Goal: Task Accomplishment & Management: Use online tool/utility

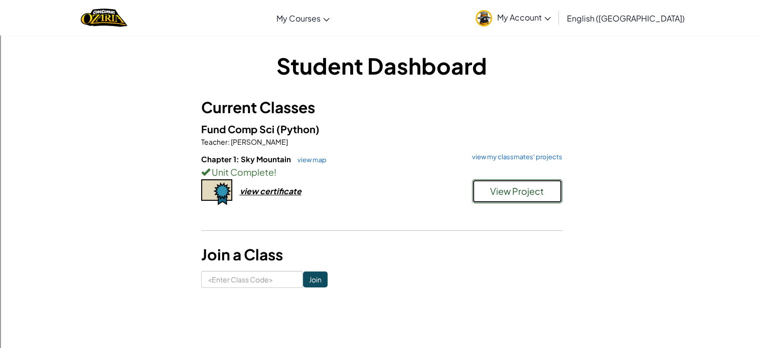
click at [514, 202] on button "View Project" at bounding box center [517, 191] width 90 height 24
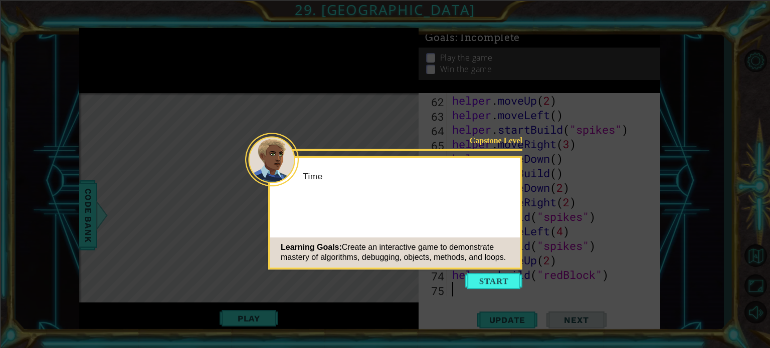
scroll to position [945, 0]
click at [491, 280] on button "Start" at bounding box center [493, 281] width 57 height 16
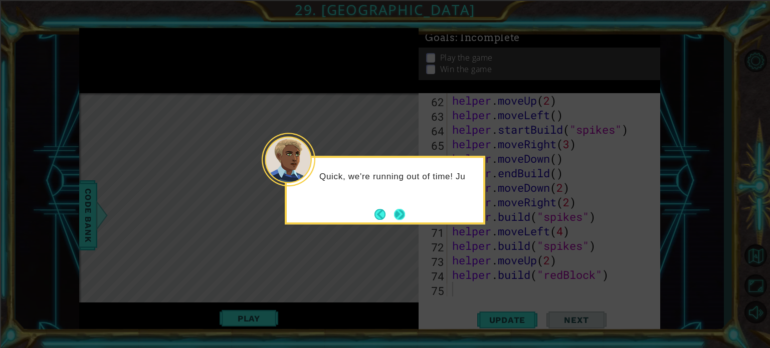
click at [402, 216] on button "Next" at bounding box center [400, 215] width 12 height 12
click at [402, 216] on button "Next" at bounding box center [399, 214] width 11 height 11
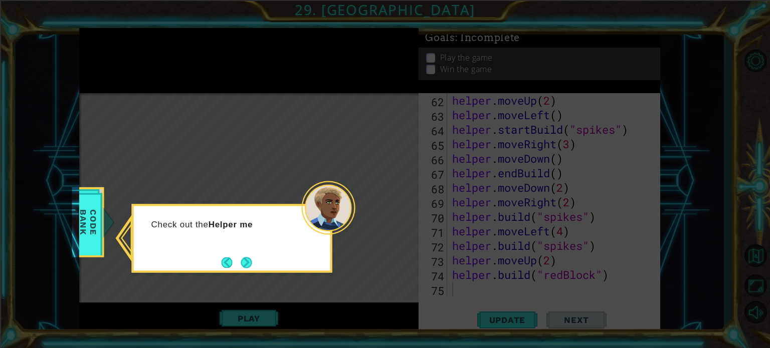
click at [249, 267] on button "Next" at bounding box center [246, 262] width 11 height 11
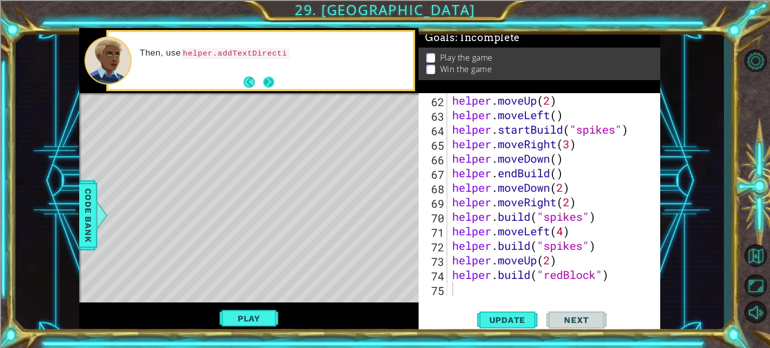
click at [266, 88] on button "Next" at bounding box center [268, 82] width 11 height 11
click at [272, 82] on button "Next" at bounding box center [269, 83] width 12 height 12
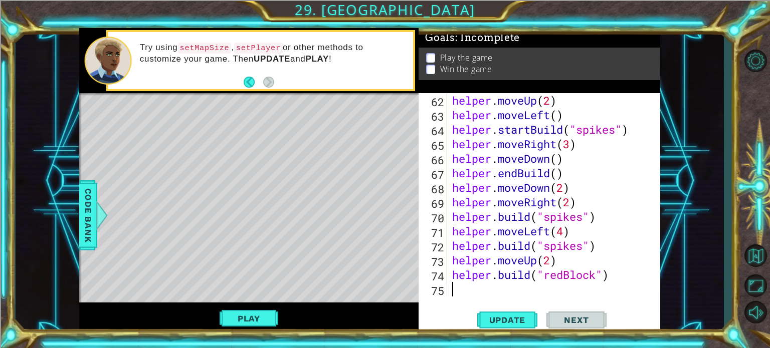
type textarea "h"
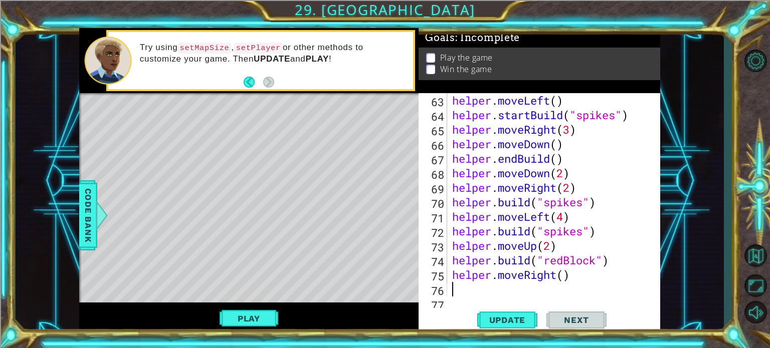
scroll to position [974, 0]
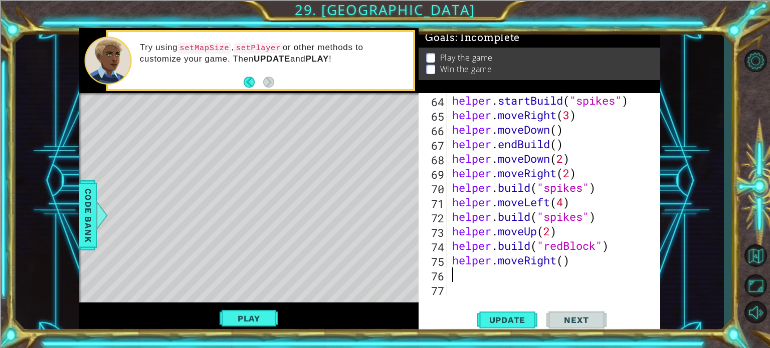
type textarea "3"
type textarea "helper.moveRight(3)"
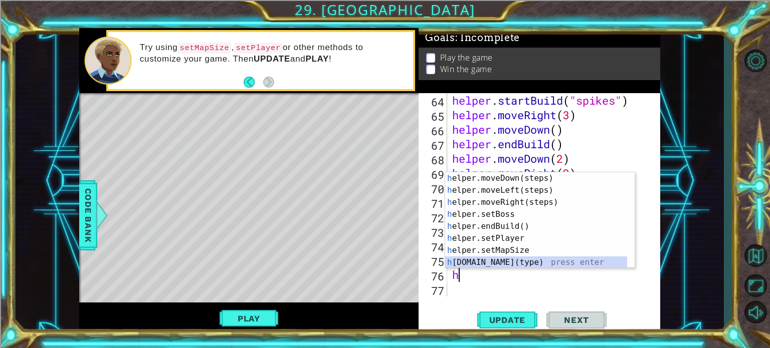
scroll to position [36, 0]
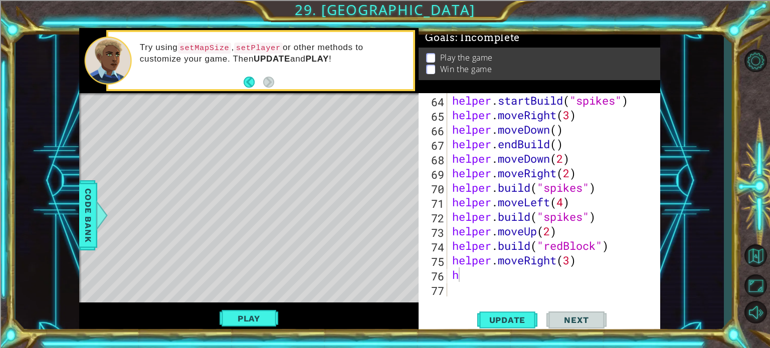
click at [572, 299] on div "h 64 65 66 67 68 69 70 71 72 73 74 75 76 77 helper . startBuild ( "spikes" ) he…" at bounding box center [540, 213] width 242 height 241
click at [570, 118] on div "helper . startBuild ( "spikes" ) helper . moveRight ( 3 ) helper . moveDown ( )…" at bounding box center [552, 209] width 205 height 233
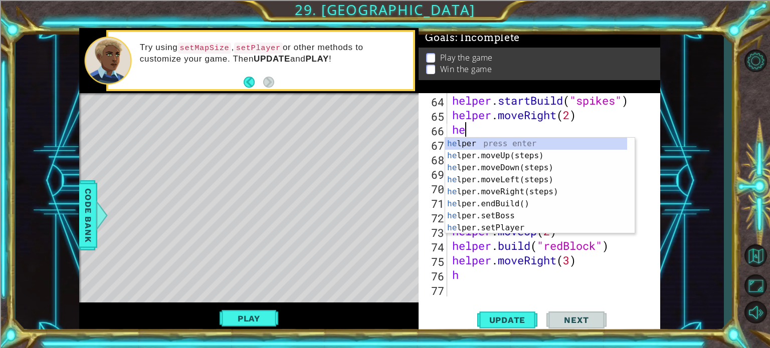
scroll to position [0, 0]
type textarea "h"
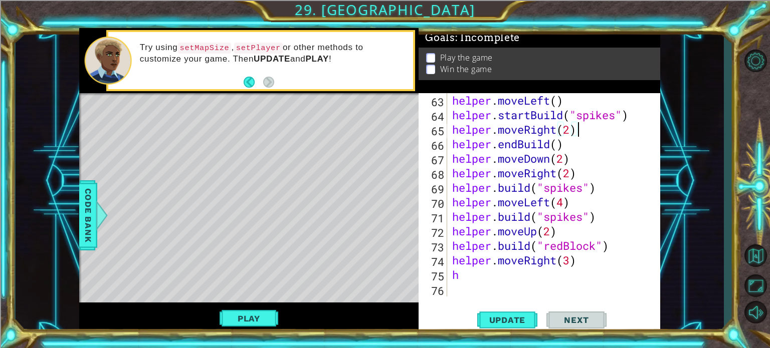
scroll to position [959, 0]
type textarea "helper.moveRight(2)"
click at [495, 315] on span "Update" at bounding box center [507, 320] width 57 height 10
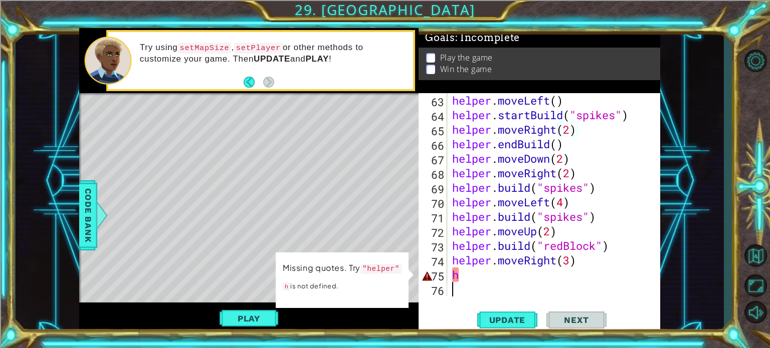
click at [510, 282] on div "helper . moveLeft ( ) helper . startBuild ( "spikes" ) helper . moveRight ( 2 )…" at bounding box center [552, 209] width 205 height 233
type textarea "h"
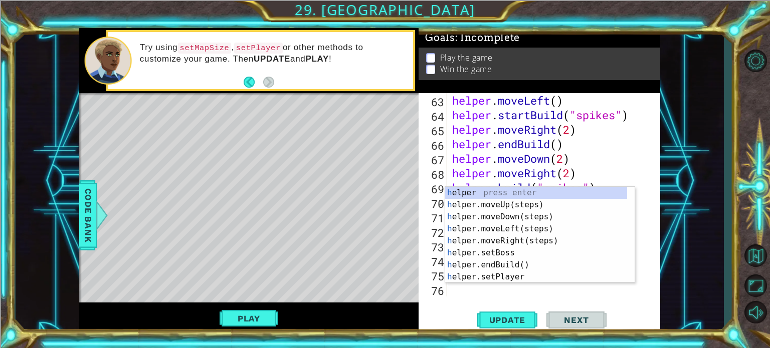
click at [523, 298] on div "h 63 64 65 66 67 68 69 70 71 72 73 74 75 76 helper . moveLeft ( ) helper . star…" at bounding box center [540, 213] width 242 height 241
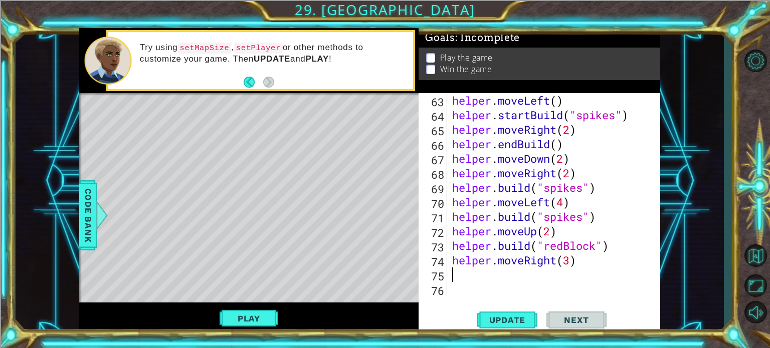
type textarea "h"
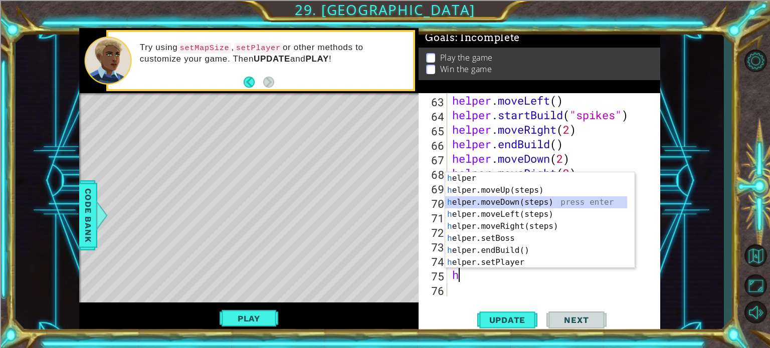
scroll to position [974, 0]
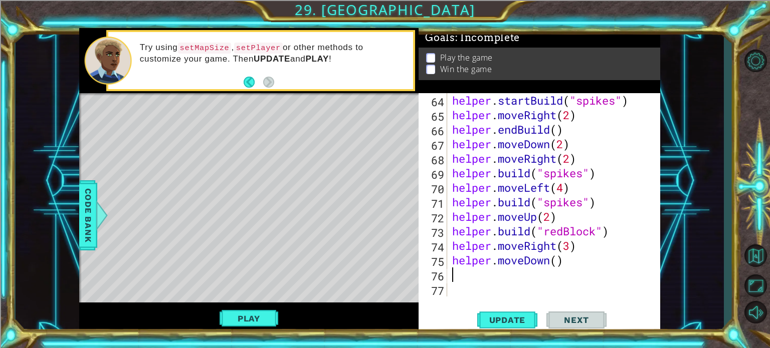
type textarea "h"
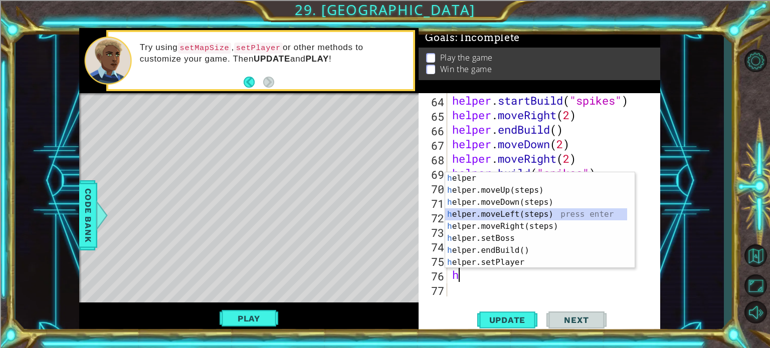
scroll to position [989, 0]
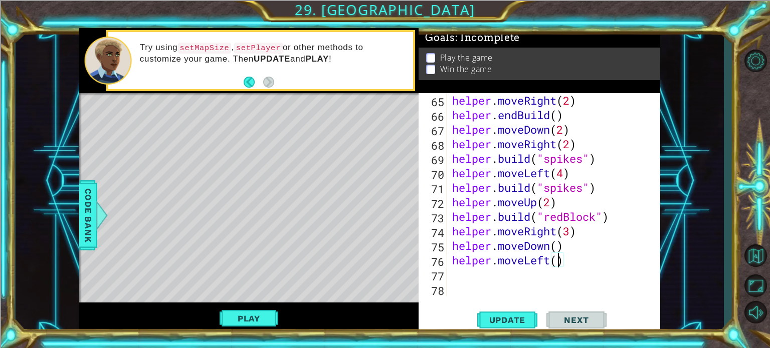
type textarea "helper.moveLeft(3)"
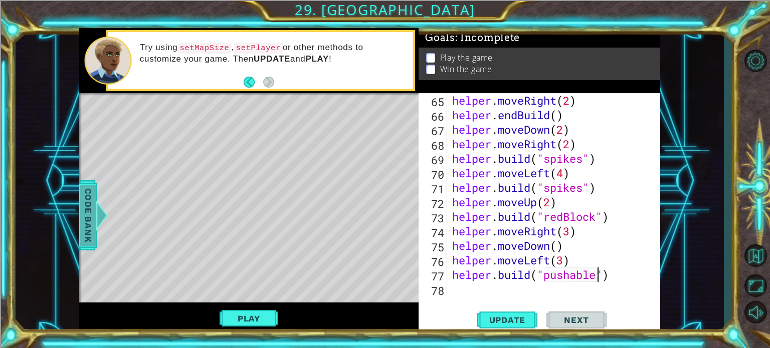
type textarea "[DOMAIN_NAME]("pushable")"
click at [80, 226] on span "Code Bank" at bounding box center [88, 214] width 16 height 61
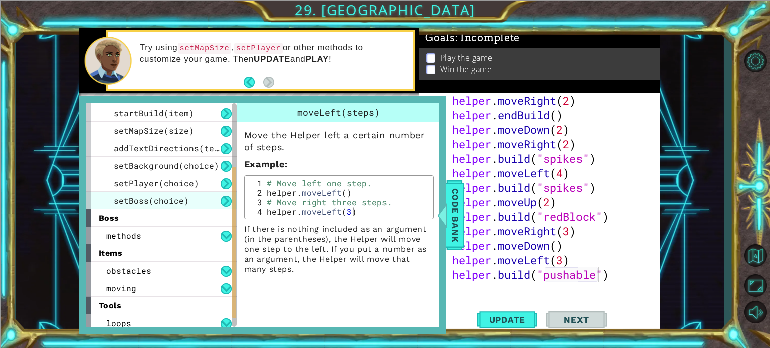
scroll to position [126, 0]
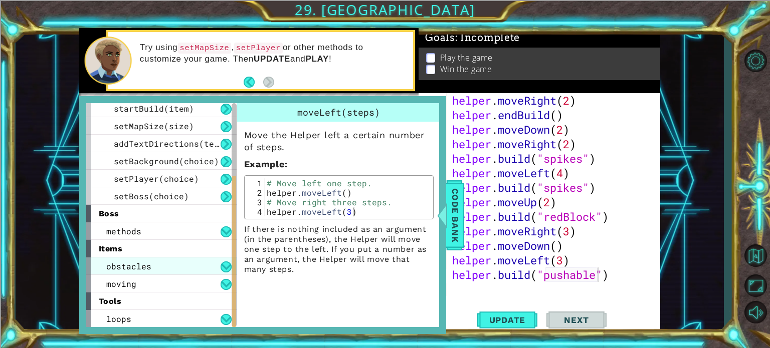
click at [150, 268] on div "obstacles" at bounding box center [161, 267] width 150 height 18
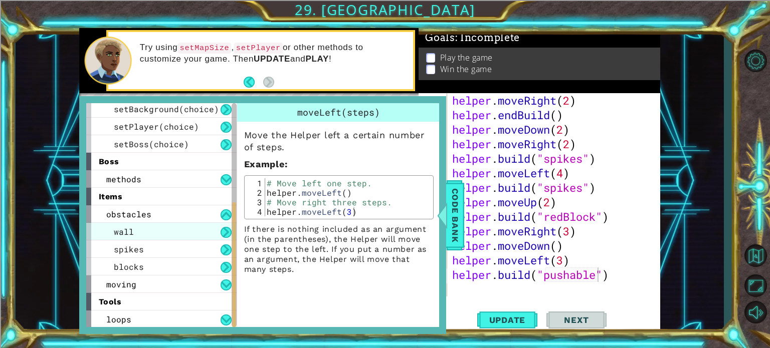
scroll to position [178, 0]
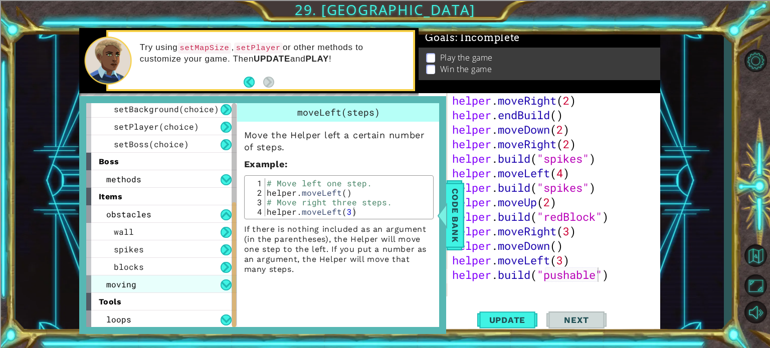
click at [141, 281] on div "moving" at bounding box center [161, 285] width 150 height 18
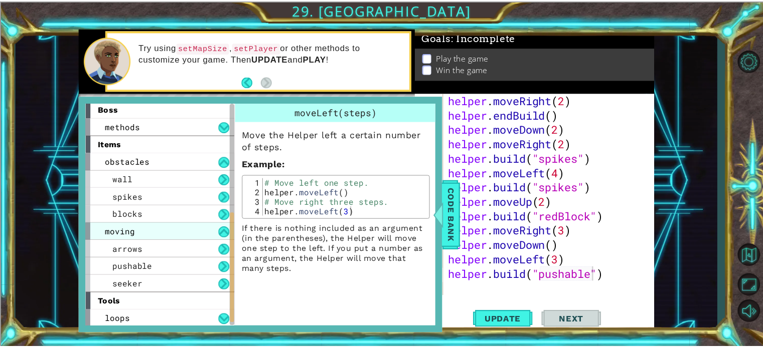
scroll to position [231, 0]
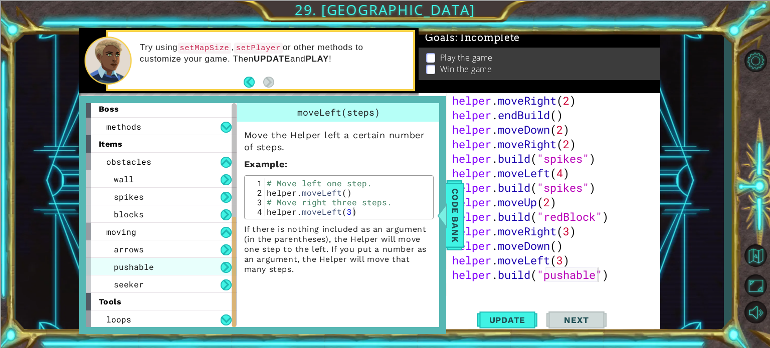
click at [141, 269] on span "pushable" at bounding box center [134, 267] width 40 height 11
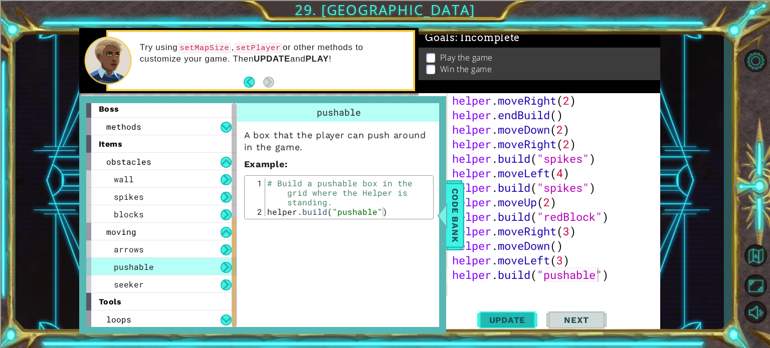
click at [513, 319] on span "Update" at bounding box center [507, 320] width 57 height 10
click at [449, 230] on span "Code Bank" at bounding box center [455, 214] width 16 height 61
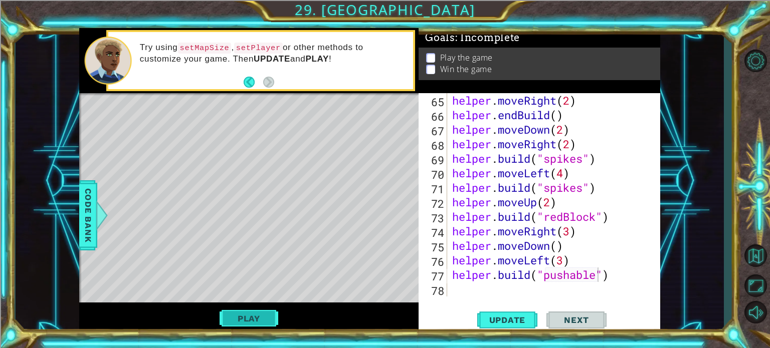
click at [268, 319] on button "Play" at bounding box center [249, 318] width 59 height 19
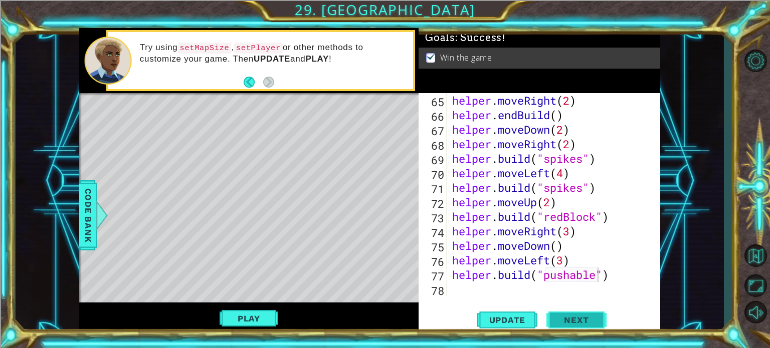
click at [580, 318] on span "Next" at bounding box center [576, 323] width 45 height 10
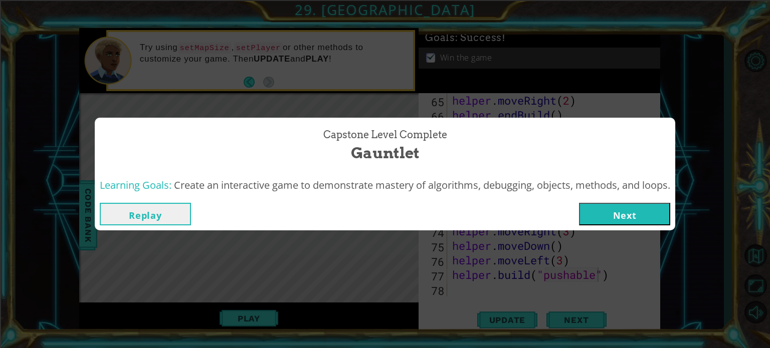
click at [600, 220] on button "Next" at bounding box center [624, 214] width 91 height 23
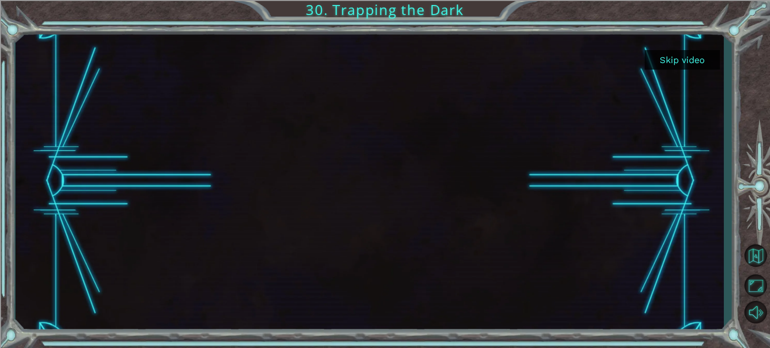
click at [700, 54] on button "Skip video" at bounding box center [682, 60] width 75 height 20
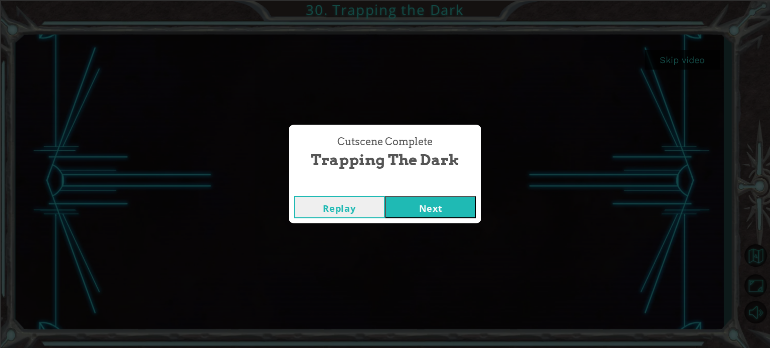
click at [435, 209] on button "Next" at bounding box center [430, 207] width 91 height 23
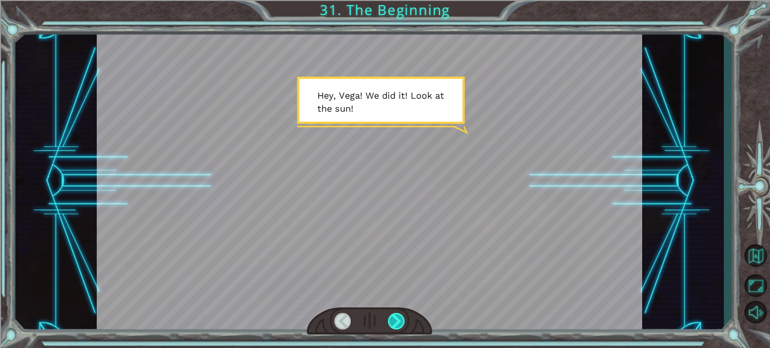
click at [404, 319] on div at bounding box center [396, 321] width 17 height 17
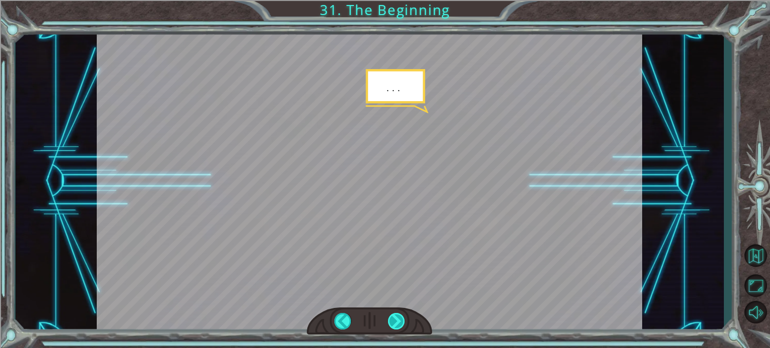
click at [403, 319] on div at bounding box center [396, 321] width 17 height 17
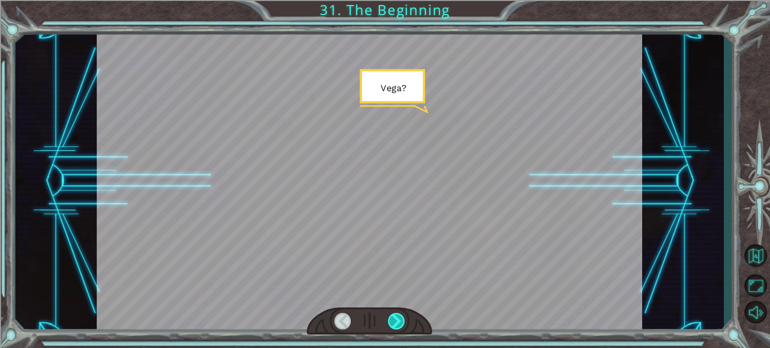
click at [403, 319] on div at bounding box center [396, 321] width 17 height 17
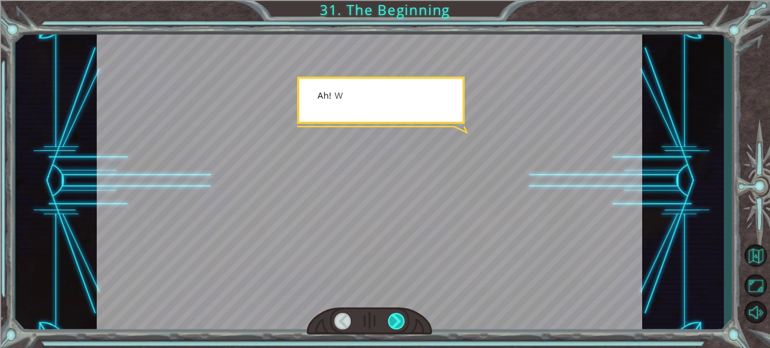
click at [403, 319] on div at bounding box center [396, 321] width 17 height 17
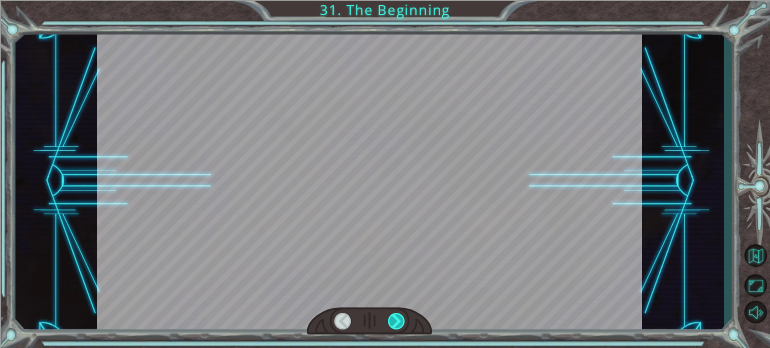
click at [403, 319] on div at bounding box center [396, 321] width 17 height 17
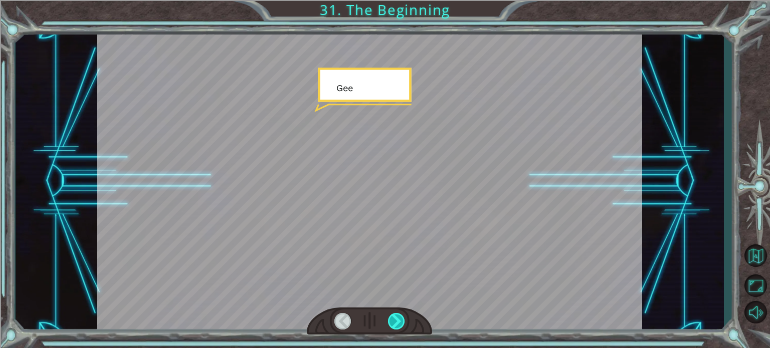
click at [403, 319] on div at bounding box center [396, 321] width 17 height 17
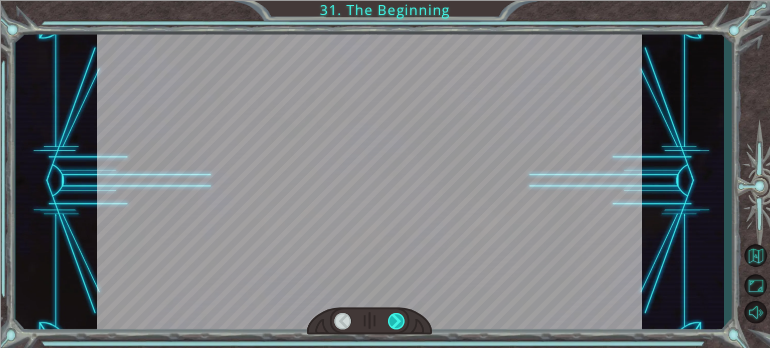
click at [402, 319] on div at bounding box center [396, 321] width 17 height 17
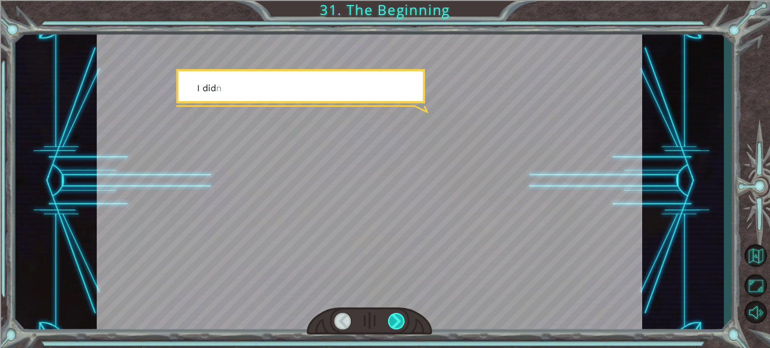
click at [401, 319] on div at bounding box center [396, 321] width 17 height 17
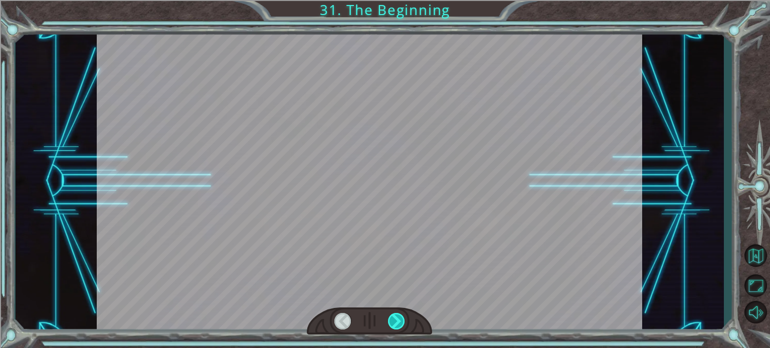
click at [401, 319] on div at bounding box center [396, 321] width 17 height 17
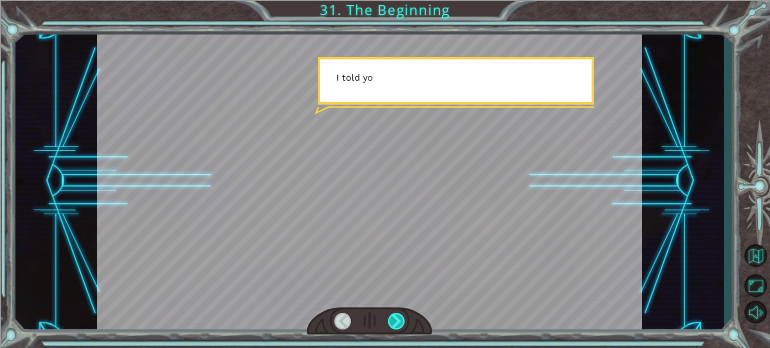
click at [401, 319] on div at bounding box center [396, 321] width 17 height 17
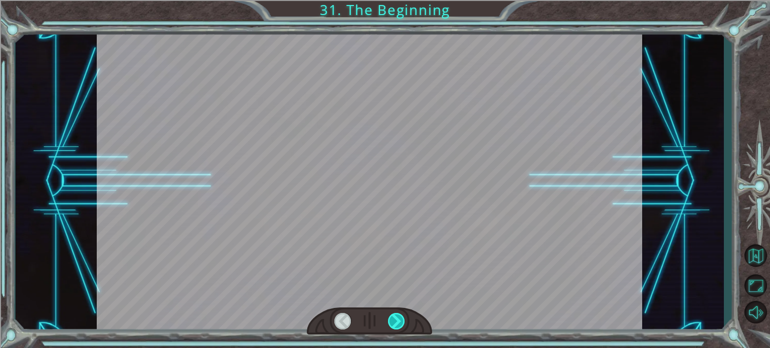
click at [401, 319] on div at bounding box center [396, 321] width 17 height 17
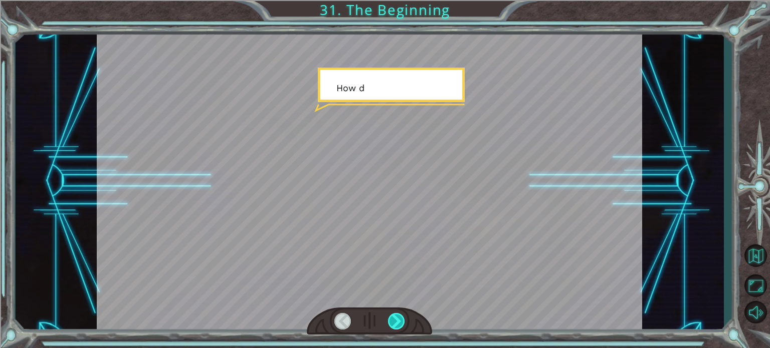
click at [401, 319] on div at bounding box center [396, 321] width 17 height 17
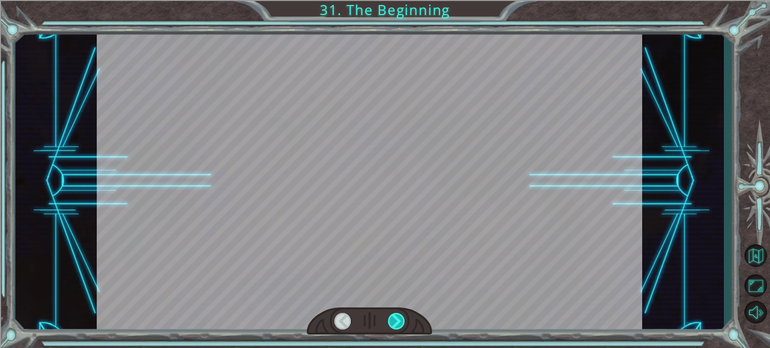
click at [401, 319] on div at bounding box center [396, 321] width 17 height 17
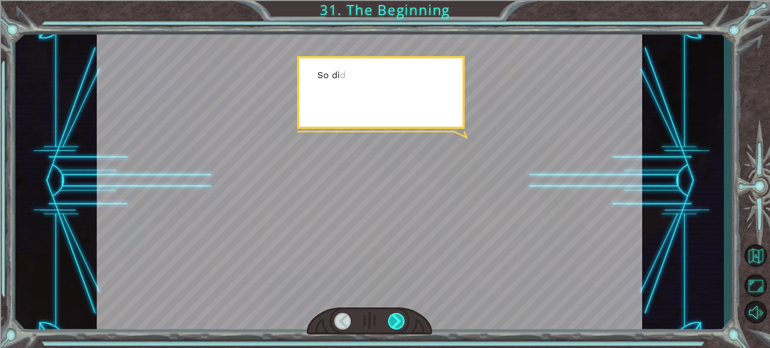
click at [401, 319] on div at bounding box center [396, 321] width 17 height 17
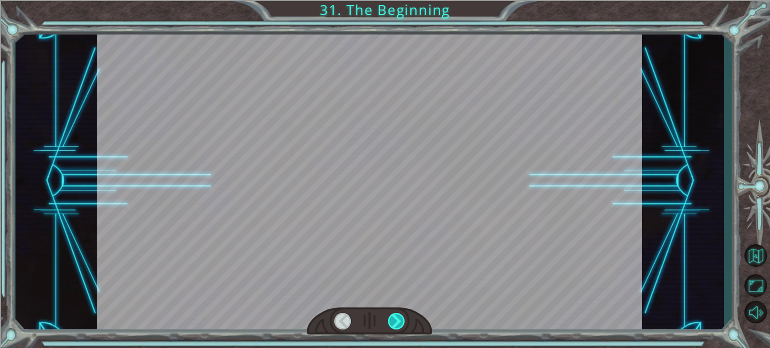
click at [401, 319] on div at bounding box center [396, 321] width 17 height 17
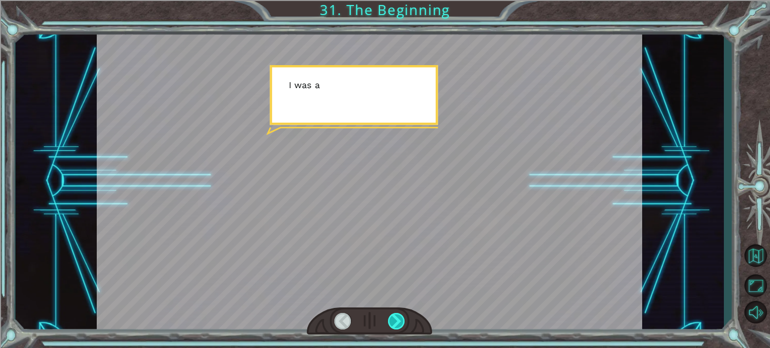
click at [401, 319] on div at bounding box center [396, 321] width 17 height 17
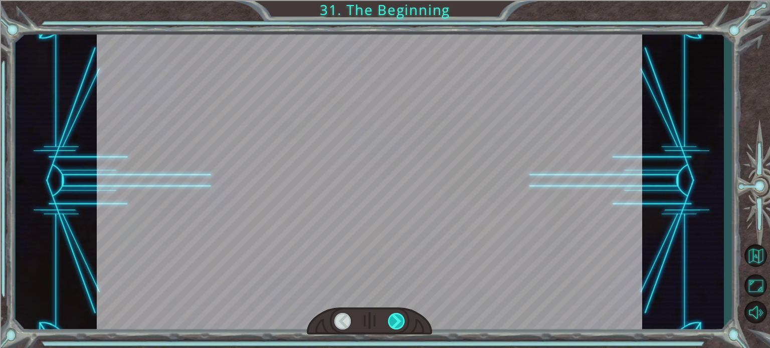
click at [401, 319] on div at bounding box center [396, 321] width 17 height 17
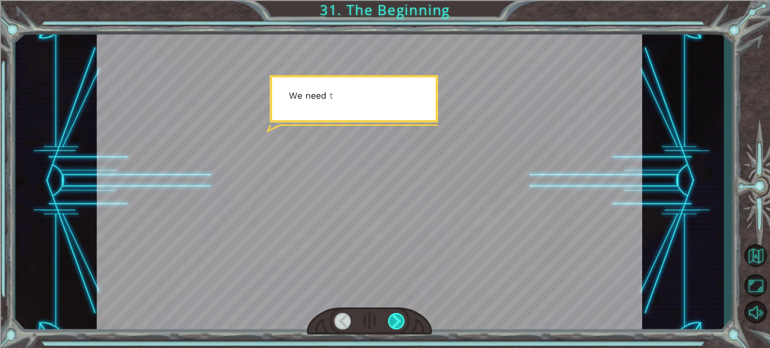
click at [401, 318] on div at bounding box center [396, 321] width 17 height 17
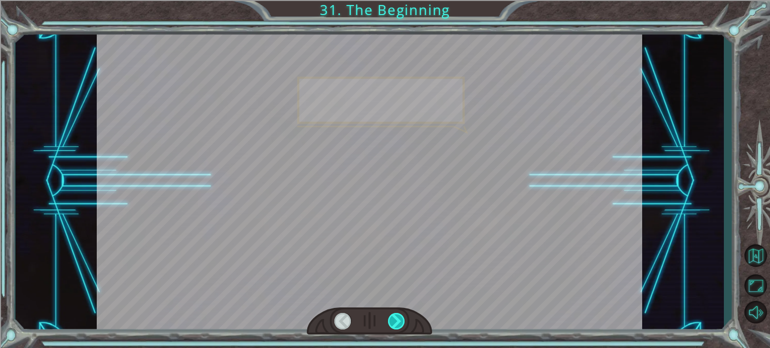
click at [399, 314] on div at bounding box center [396, 321] width 17 height 17
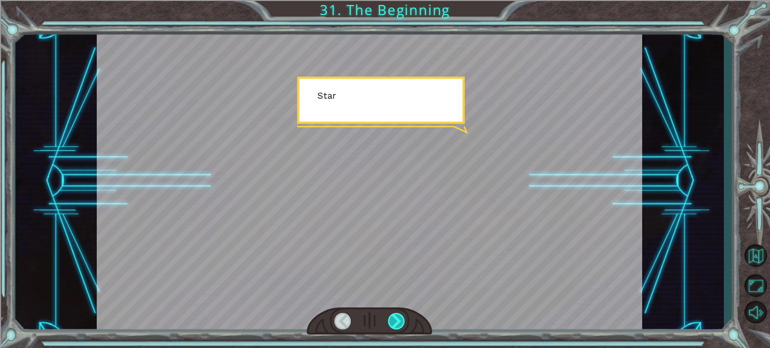
click at [399, 314] on div at bounding box center [396, 321] width 17 height 17
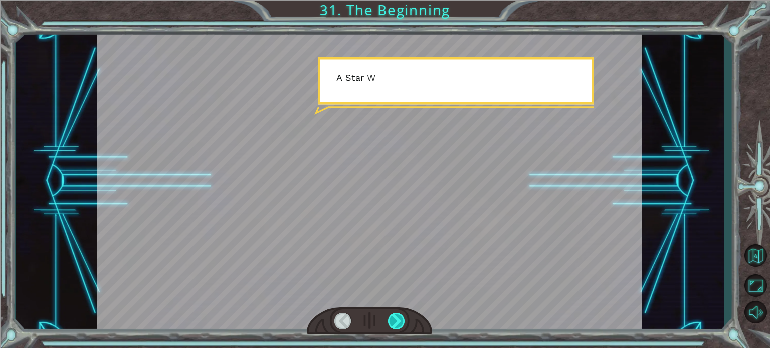
click at [399, 314] on div at bounding box center [396, 321] width 17 height 17
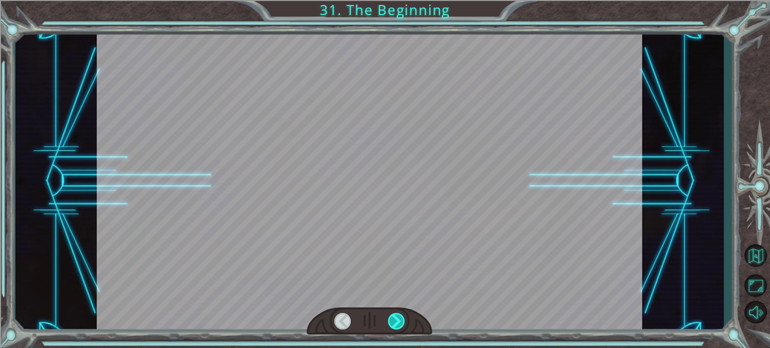
click at [399, 314] on div at bounding box center [396, 321] width 17 height 17
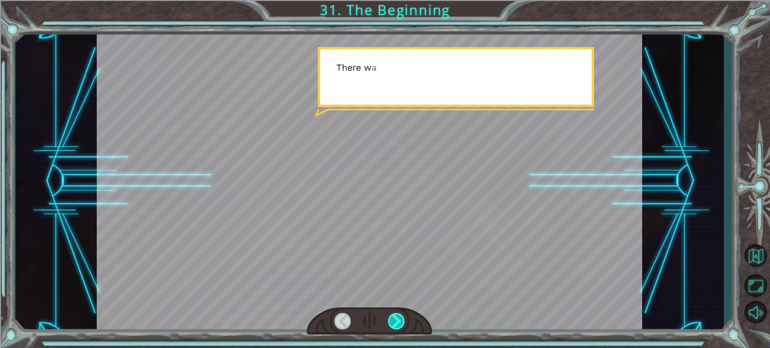
click at [399, 314] on div at bounding box center [396, 321] width 17 height 17
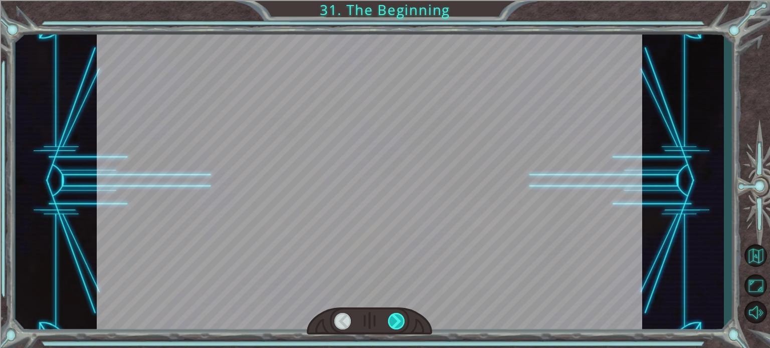
click at [397, 314] on div at bounding box center [396, 321] width 17 height 17
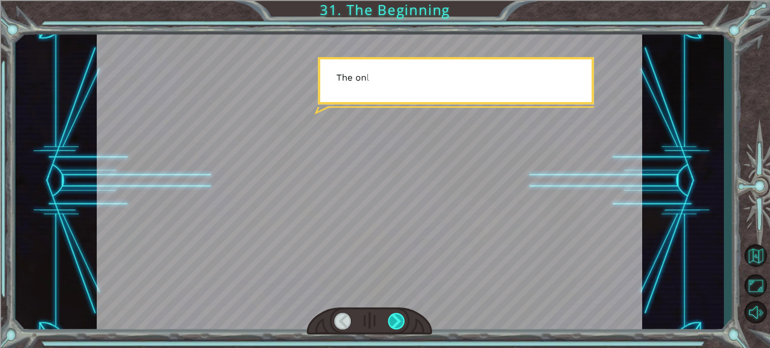
click at [397, 314] on div at bounding box center [396, 321] width 17 height 17
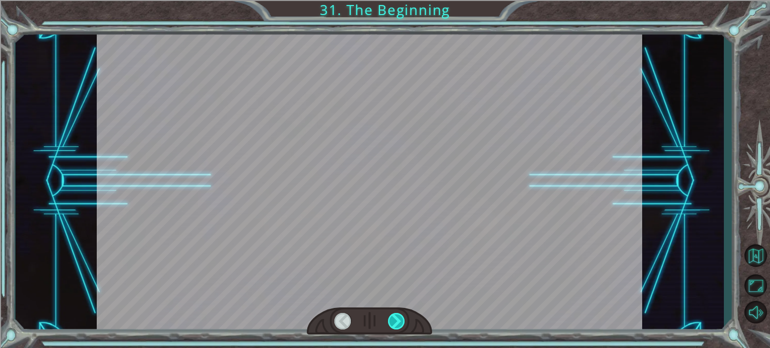
click at [397, 314] on div at bounding box center [396, 321] width 17 height 17
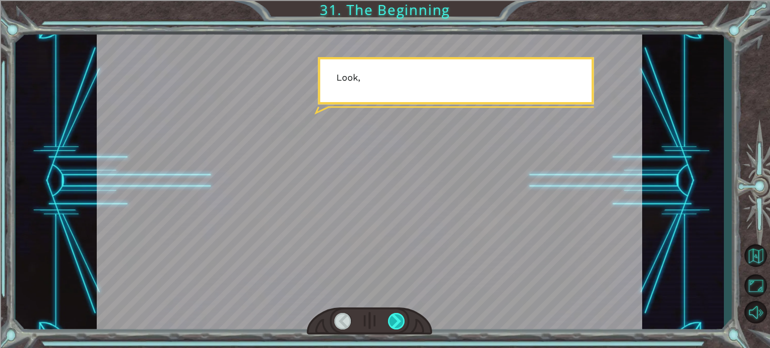
click at [397, 314] on div at bounding box center [396, 321] width 17 height 17
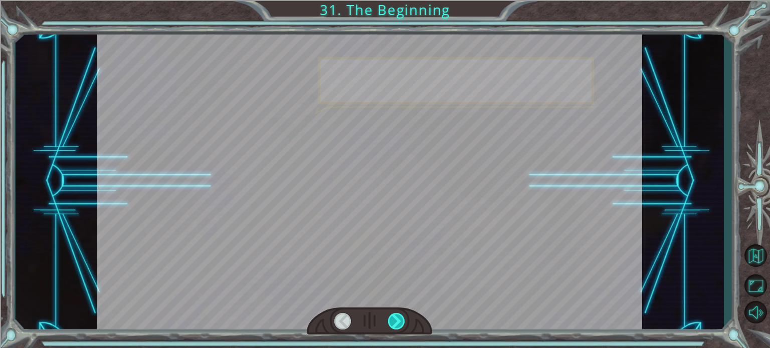
click at [397, 314] on div at bounding box center [396, 321] width 17 height 17
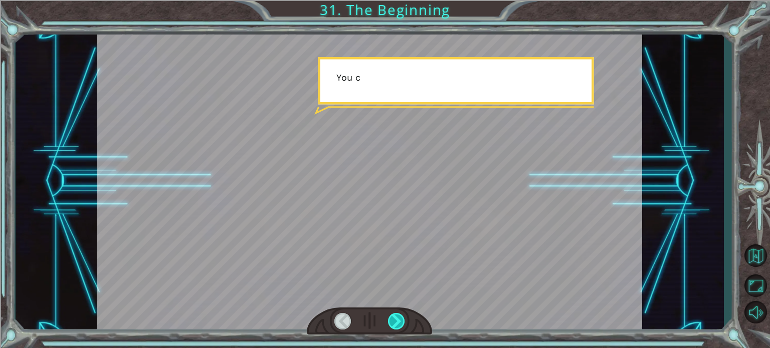
click at [397, 314] on div at bounding box center [396, 321] width 17 height 17
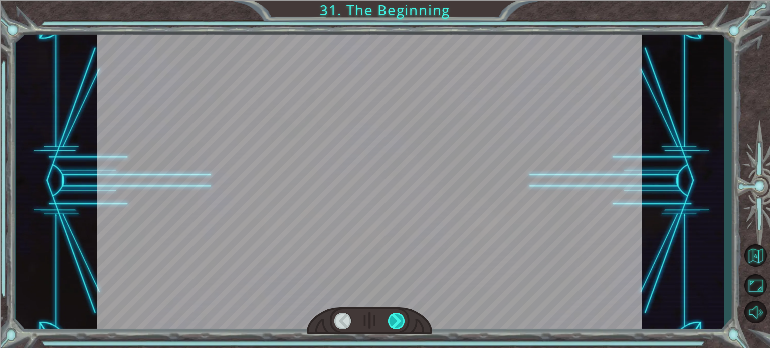
click at [397, 314] on div at bounding box center [396, 321] width 17 height 17
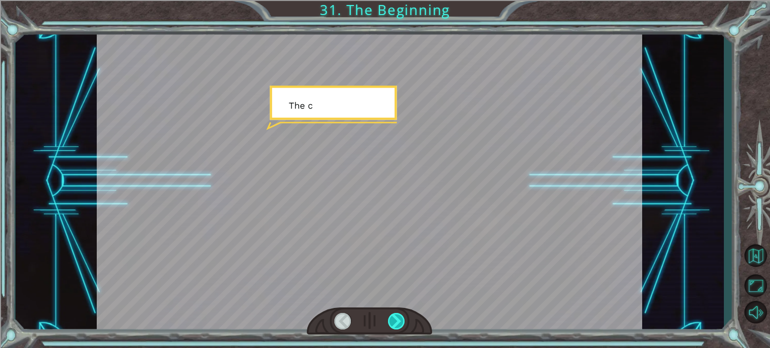
click at [397, 314] on div at bounding box center [396, 321] width 17 height 17
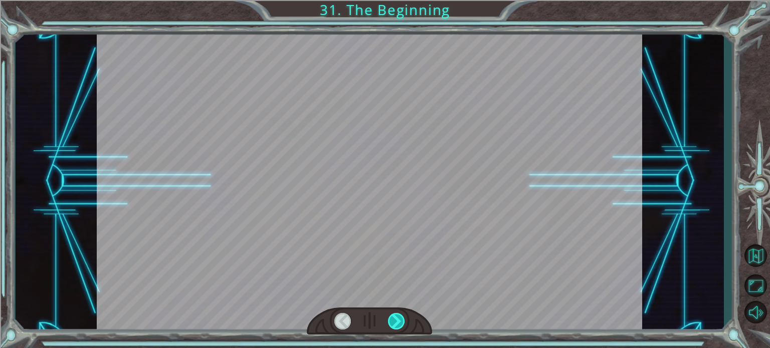
click at [397, 314] on div at bounding box center [396, 321] width 17 height 17
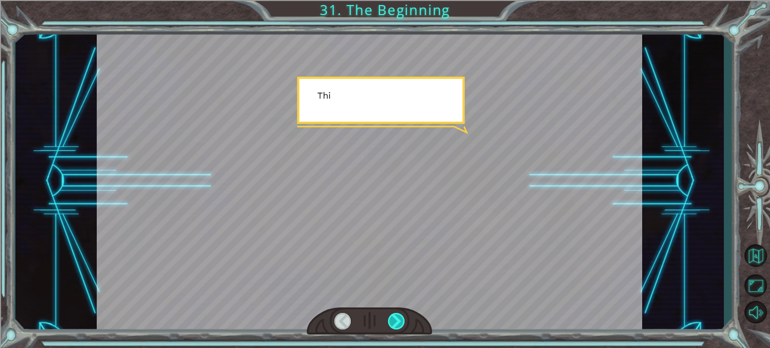
click at [397, 314] on div at bounding box center [396, 321] width 17 height 17
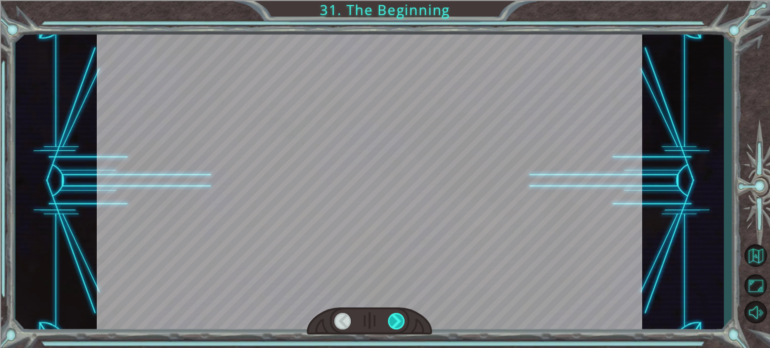
click at [397, 314] on div at bounding box center [396, 321] width 17 height 17
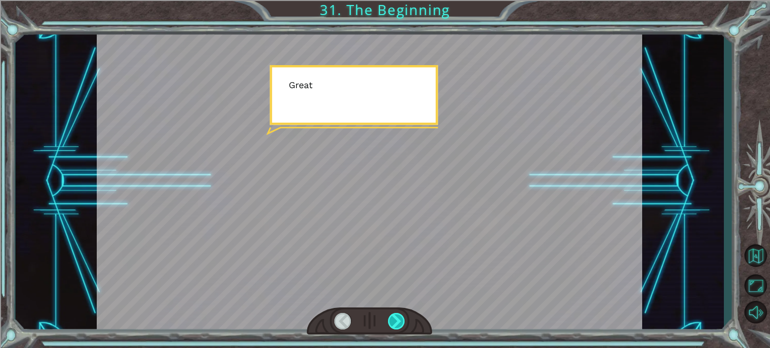
click at [397, 314] on div at bounding box center [396, 321] width 17 height 17
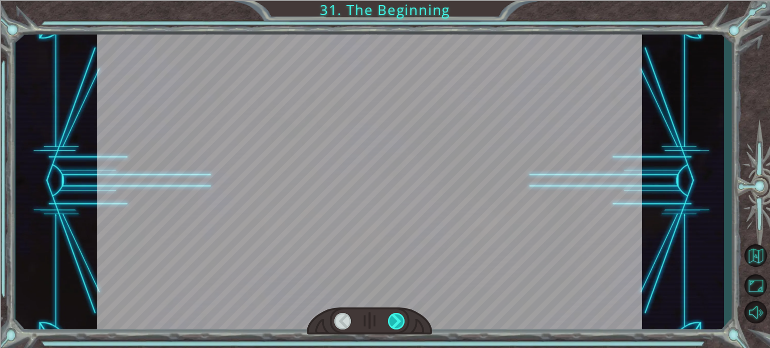
click at [397, 314] on div at bounding box center [396, 321] width 17 height 17
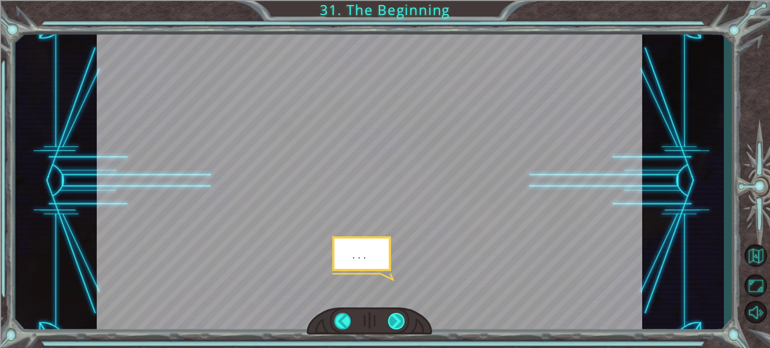
click at [397, 314] on div at bounding box center [396, 321] width 17 height 17
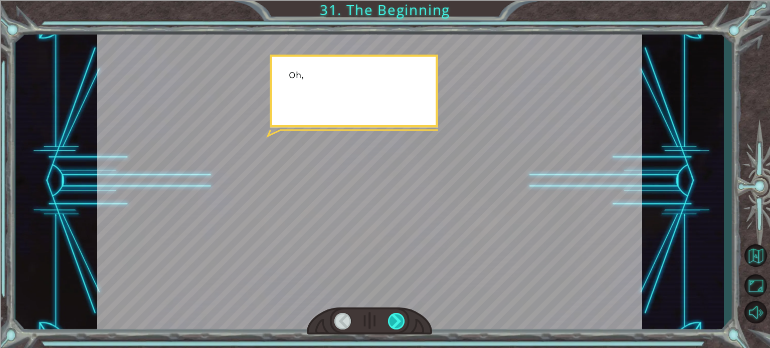
click at [397, 314] on div at bounding box center [396, 321] width 17 height 17
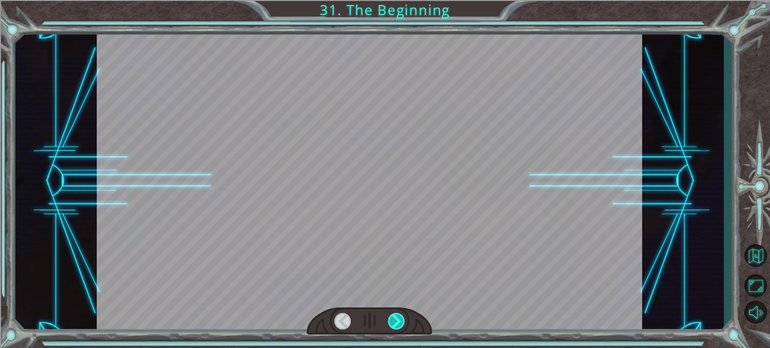
click at [397, 314] on div at bounding box center [396, 321] width 17 height 17
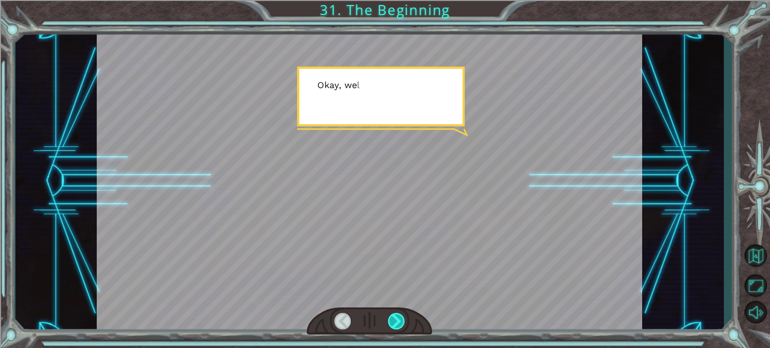
click at [397, 315] on div at bounding box center [396, 321] width 17 height 17
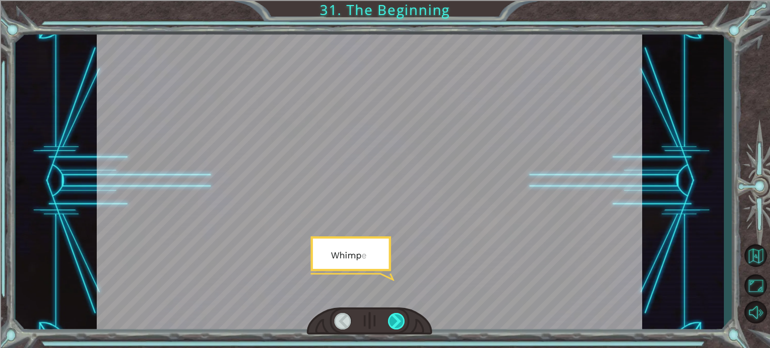
click at [397, 315] on div at bounding box center [396, 321] width 17 height 17
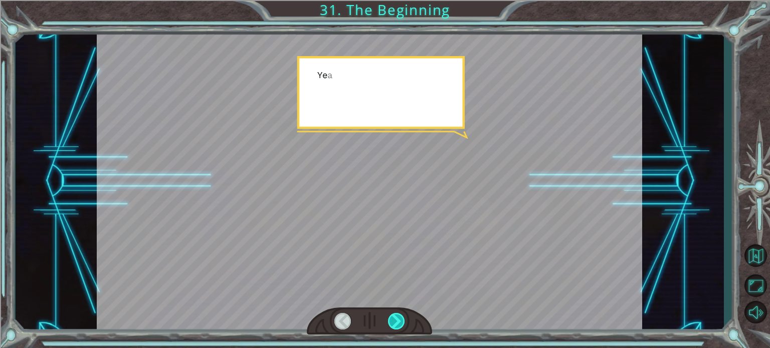
click at [397, 315] on div at bounding box center [396, 321] width 17 height 17
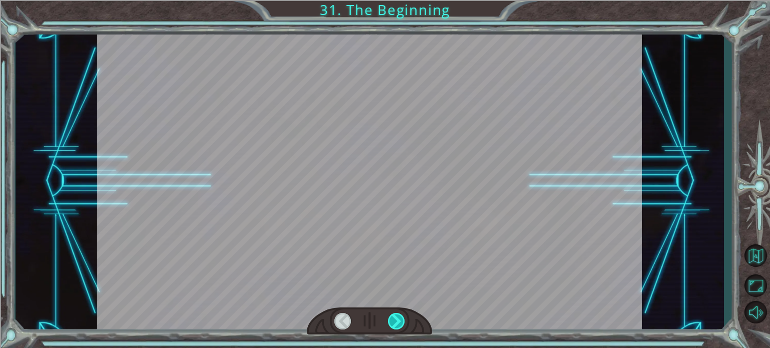
click at [397, 315] on div at bounding box center [396, 321] width 17 height 17
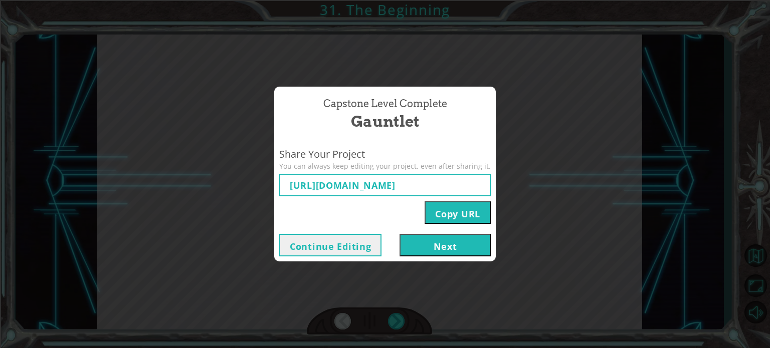
type input "[URL][DOMAIN_NAME]"
click at [427, 244] on button "Next" at bounding box center [445, 245] width 91 height 23
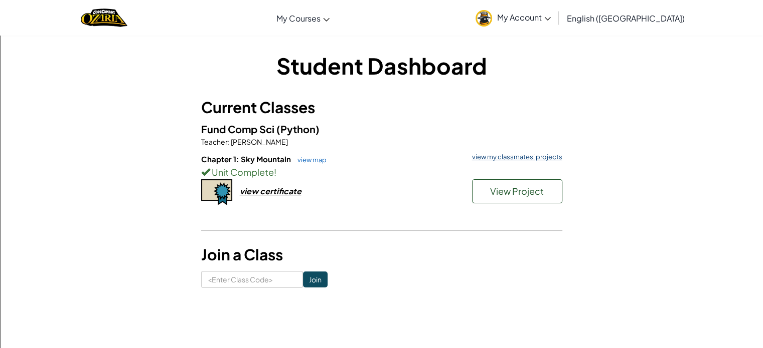
click at [501, 156] on link "view my classmates' projects" at bounding box center [514, 157] width 95 height 7
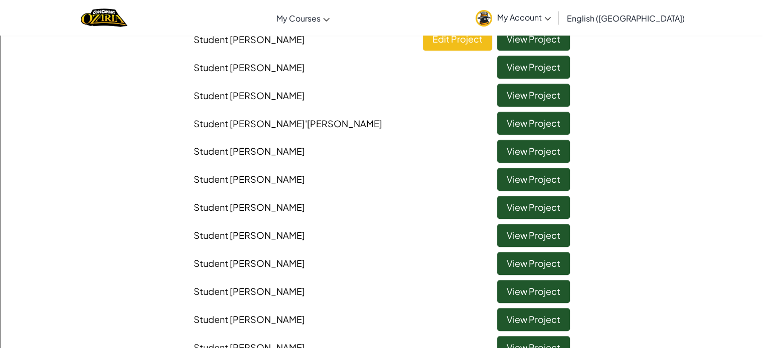
scroll to position [902, 0]
click at [553, 180] on link "View Project" at bounding box center [533, 178] width 73 height 23
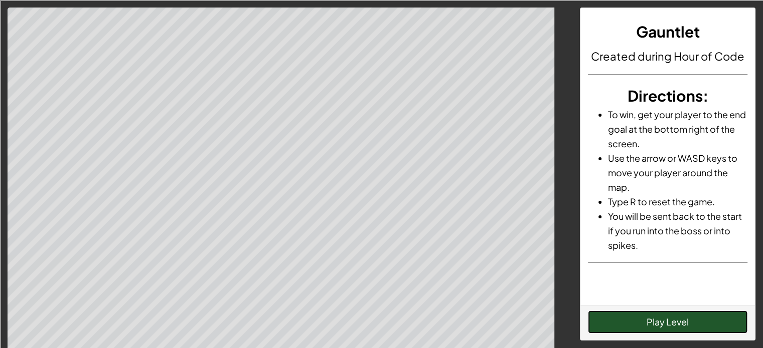
click at [633, 319] on button "Play Level" at bounding box center [667, 322] width 159 height 23
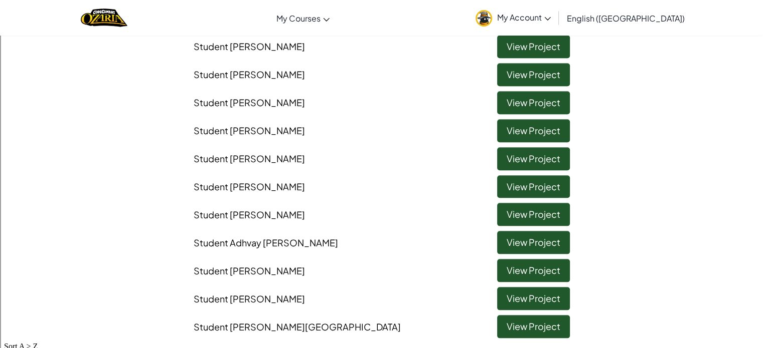
scroll to position [1203, 0]
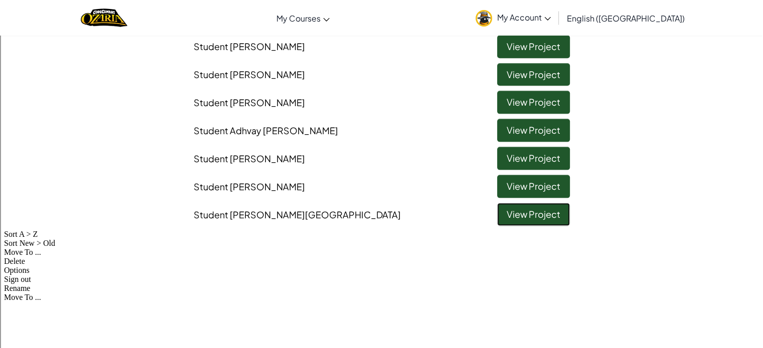
click at [542, 222] on link "View Project" at bounding box center [533, 214] width 73 height 23
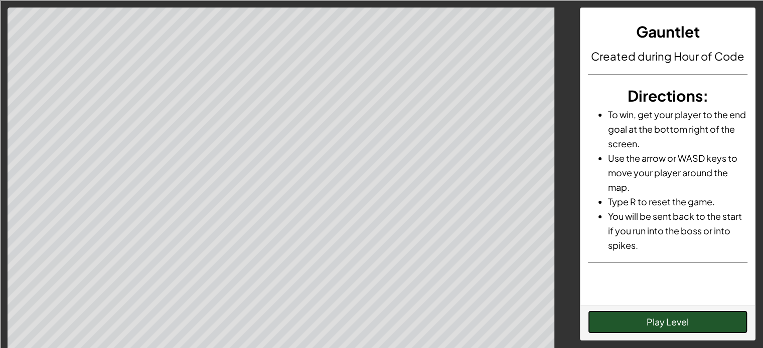
click at [638, 321] on button "Play Level" at bounding box center [667, 322] width 159 height 23
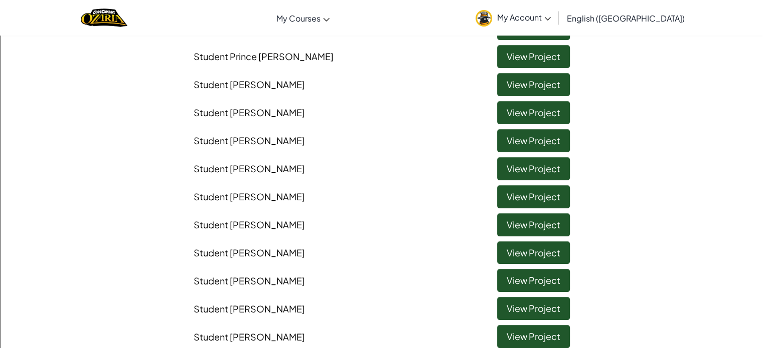
scroll to position [150, 0]
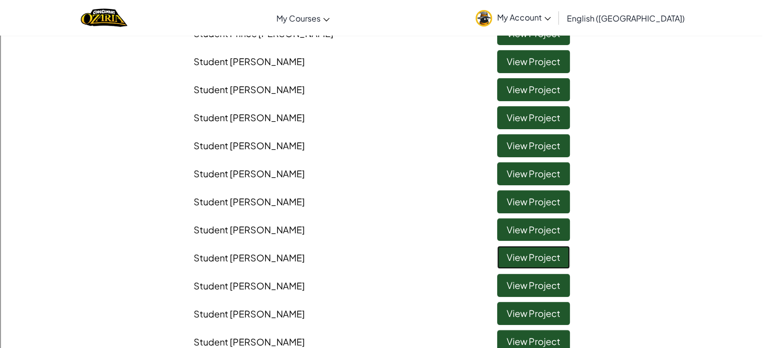
click at [516, 261] on link "View Project" at bounding box center [533, 257] width 73 height 23
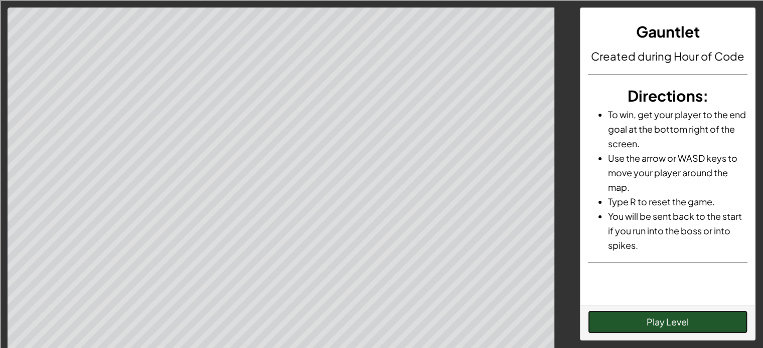
click at [703, 325] on button "Play Level" at bounding box center [667, 322] width 159 height 23
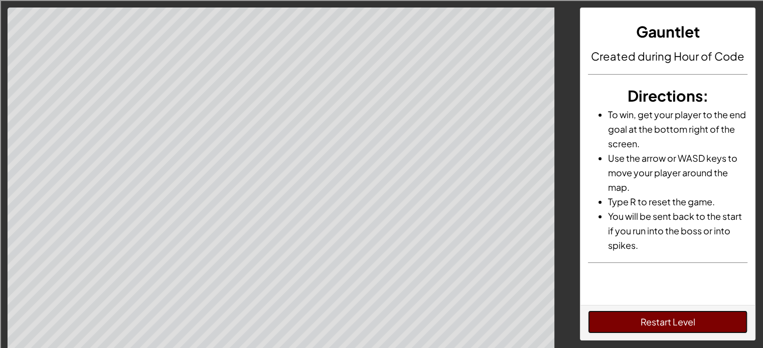
click at [610, 319] on button "Restart Level" at bounding box center [667, 322] width 159 height 23
